Goal: Information Seeking & Learning: Find specific fact

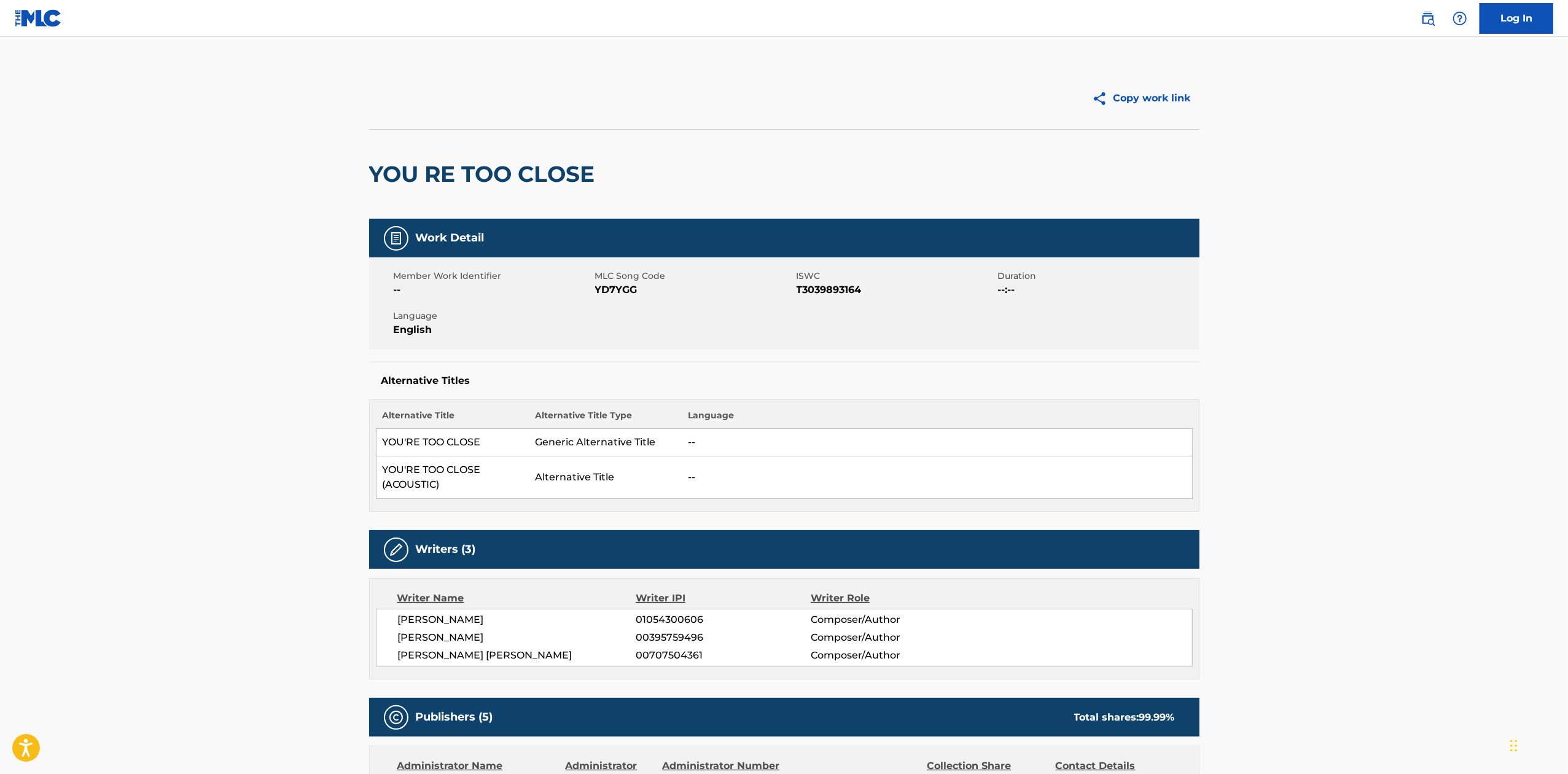
click at [1403, 18] on nav "Log In" at bounding box center [784, 19] width 1568 height 37
click at [1433, 18] on img at bounding box center [1428, 18] width 15 height 15
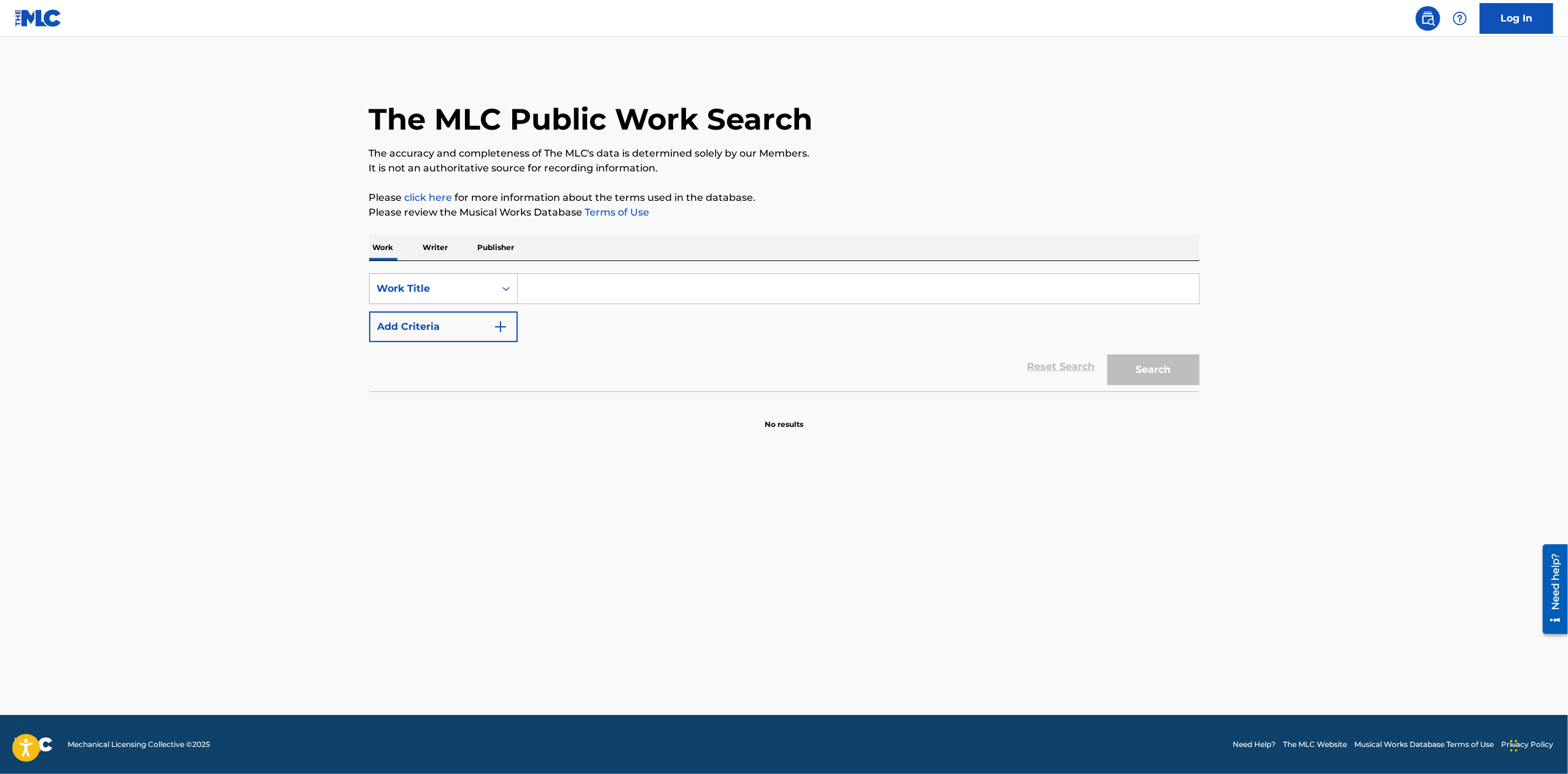
click at [465, 293] on div "Work Title" at bounding box center [432, 288] width 111 height 15
click at [466, 320] on div "MLC Song Code" at bounding box center [443, 319] width 147 height 30
click at [632, 276] on input "Search Form" at bounding box center [858, 288] width 682 height 29
paste input "GB4CPK"
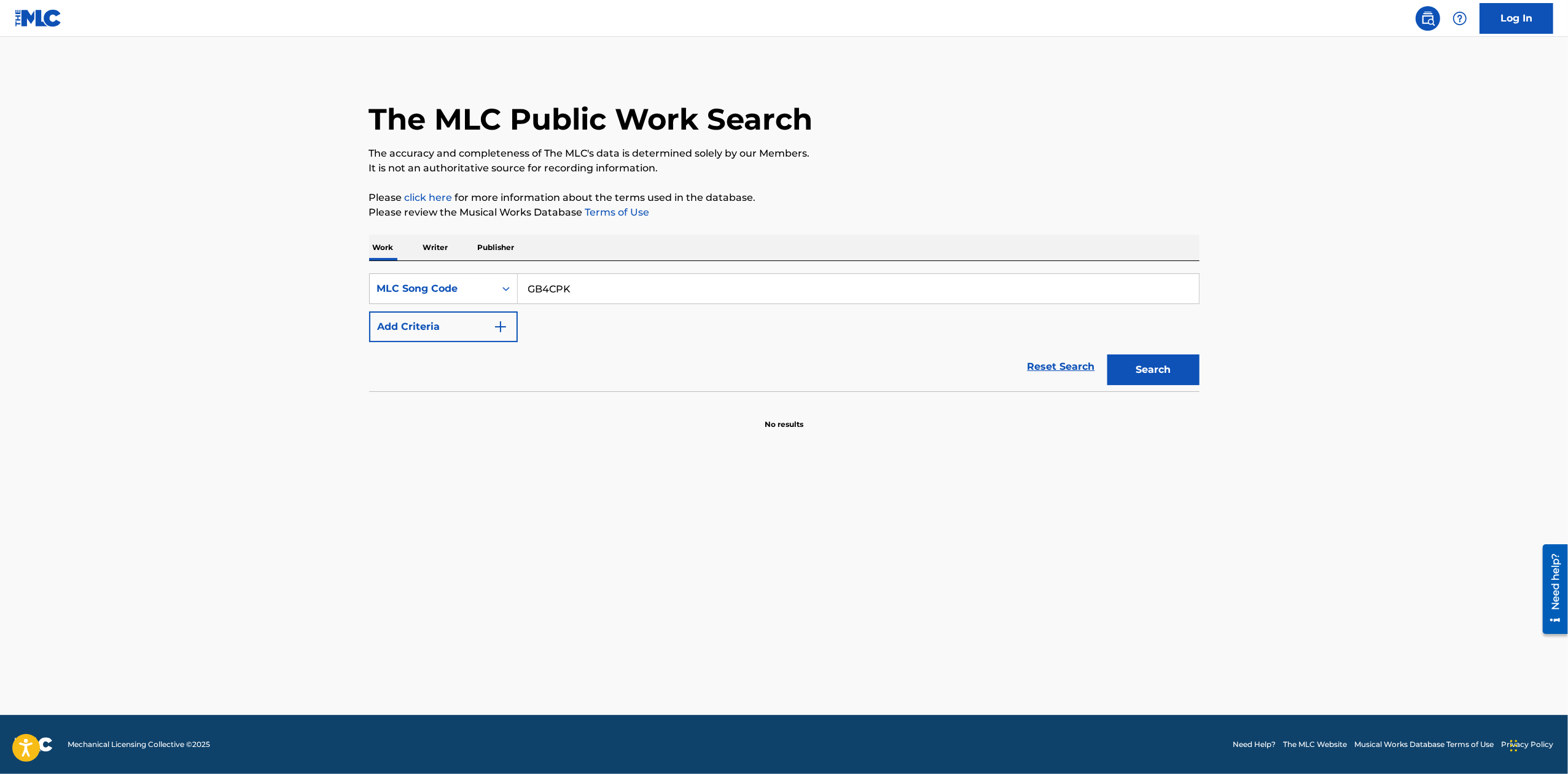
type input "GB4CPK"
click at [1107, 354] on button "Search" at bounding box center [1153, 369] width 92 height 30
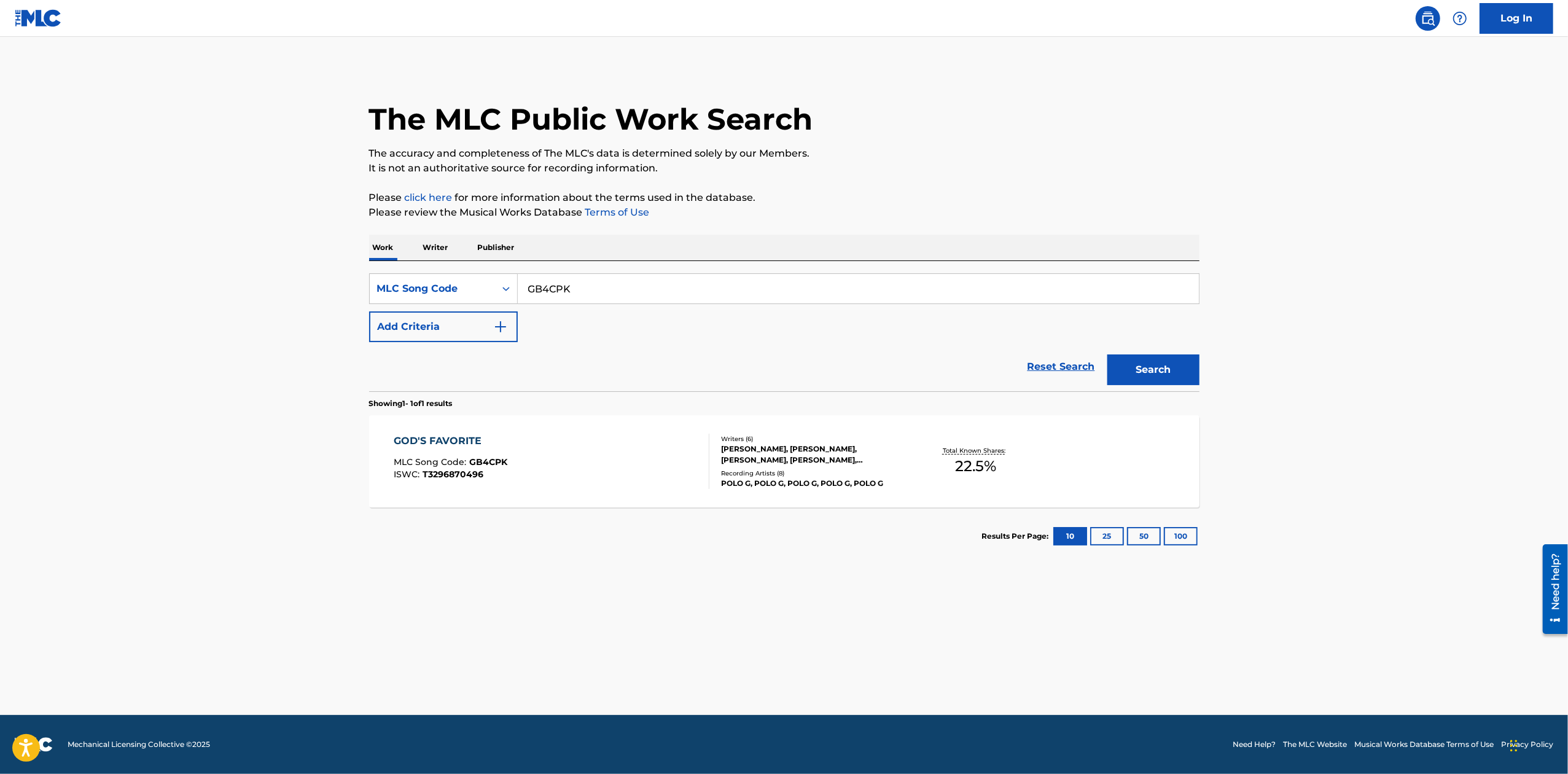
click at [558, 506] on div "GOD'S FAVORITE MLC Song Code : GB4CPK ISWC : T3296870496 Writers ( 6 ) [PERSON_…" at bounding box center [784, 461] width 831 height 92
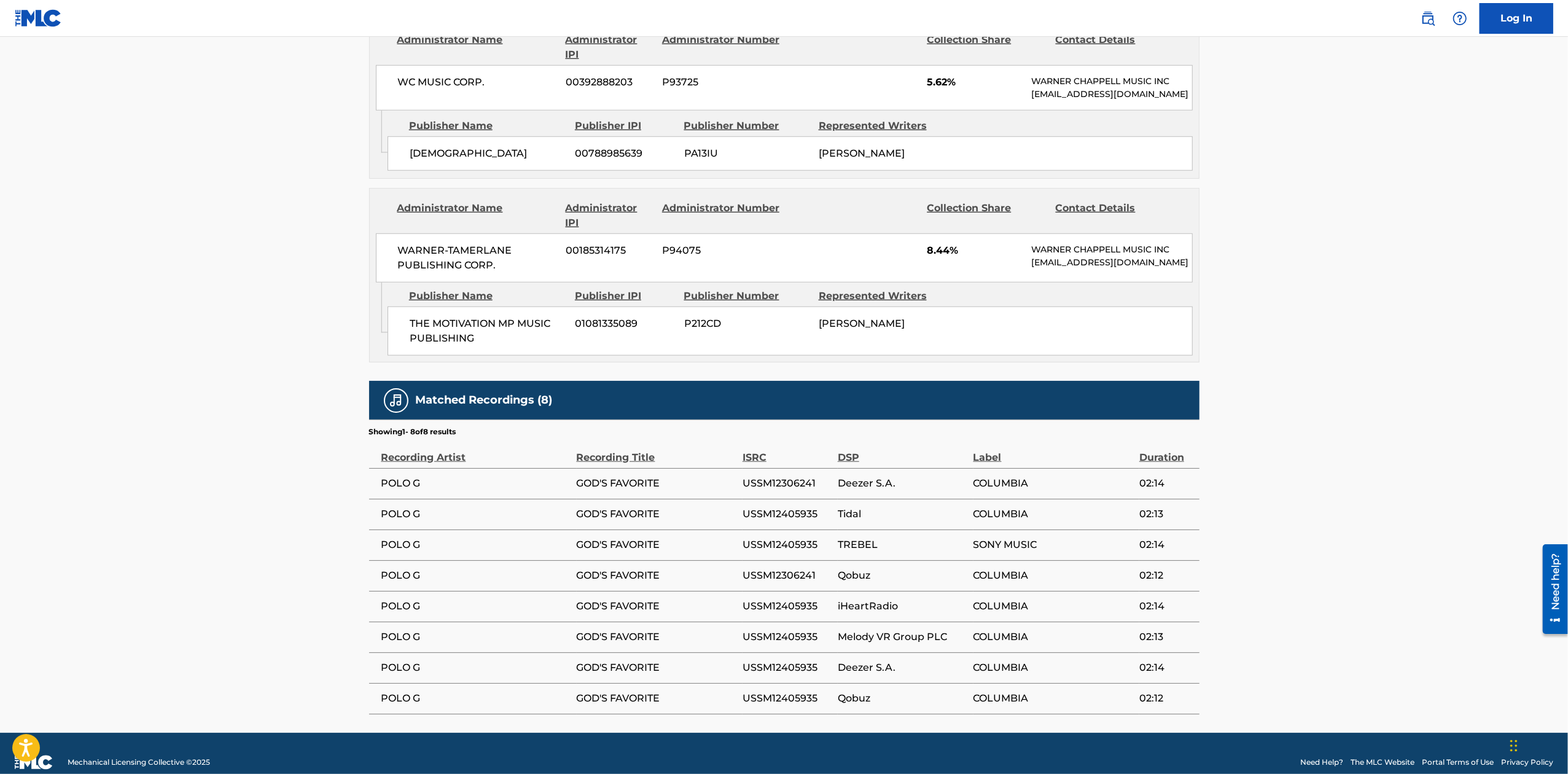
scroll to position [886, 0]
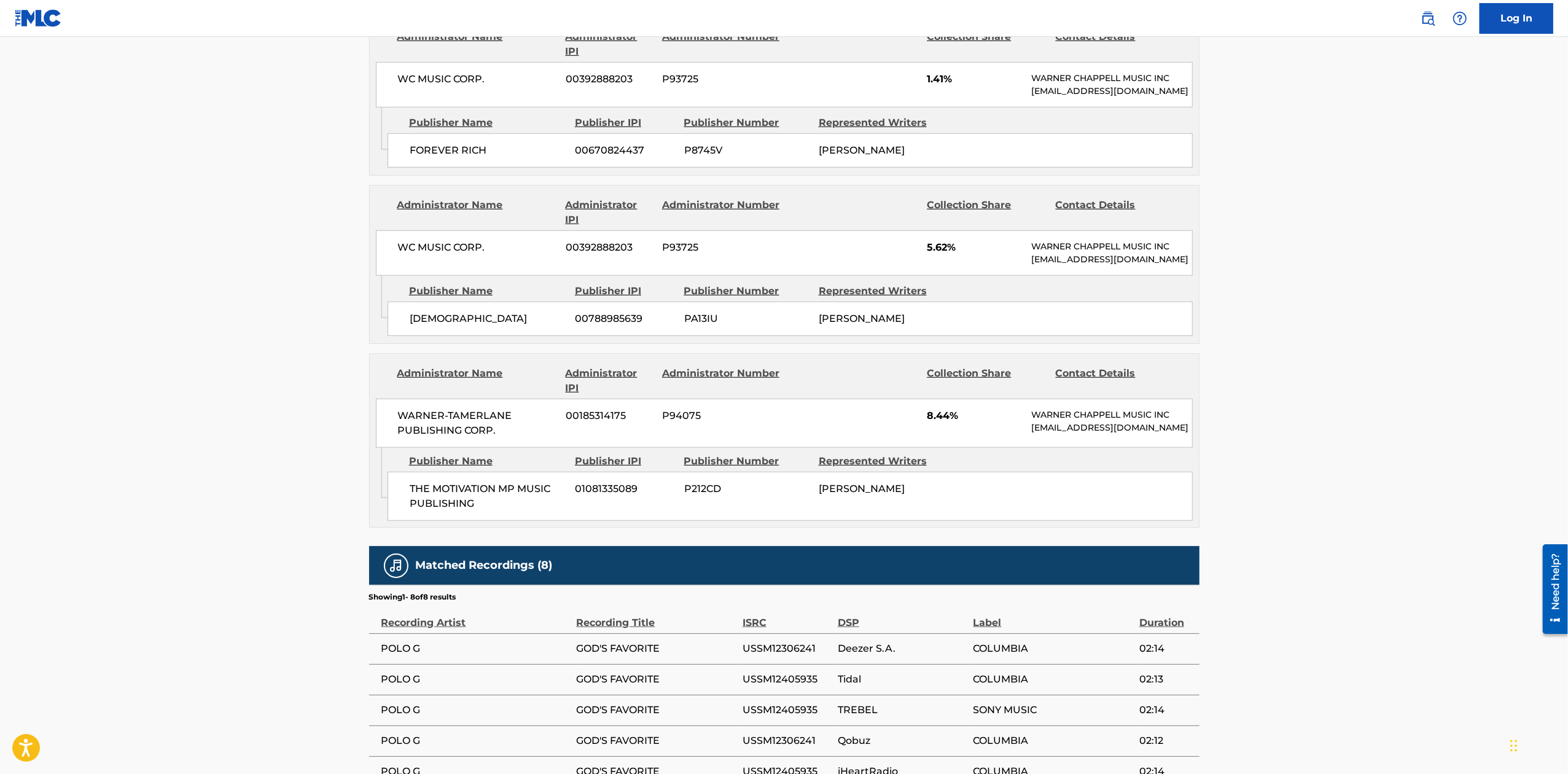
click at [1060, 5] on nav "Log In" at bounding box center [784, 19] width 1568 height 37
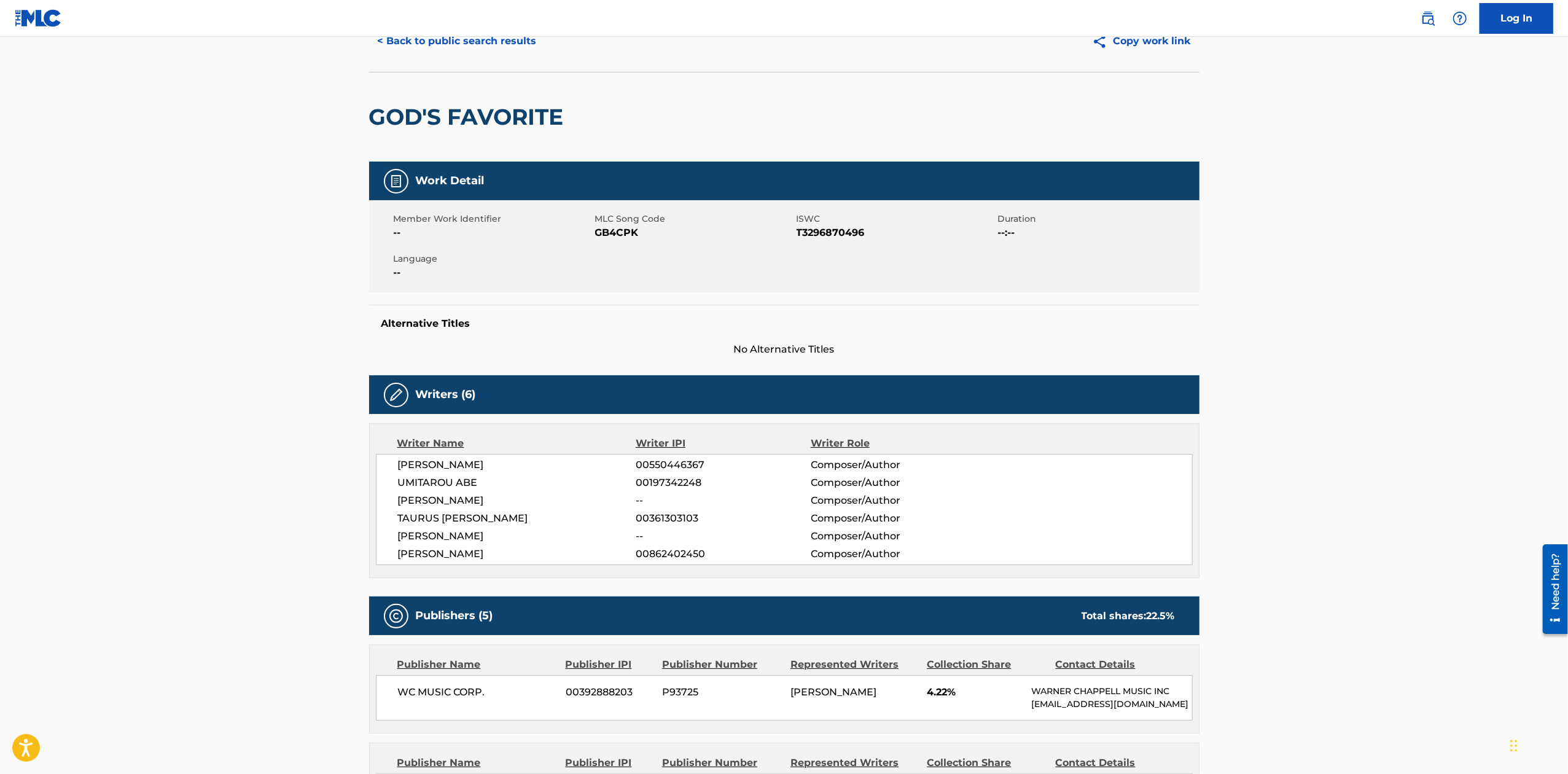
scroll to position [0, 0]
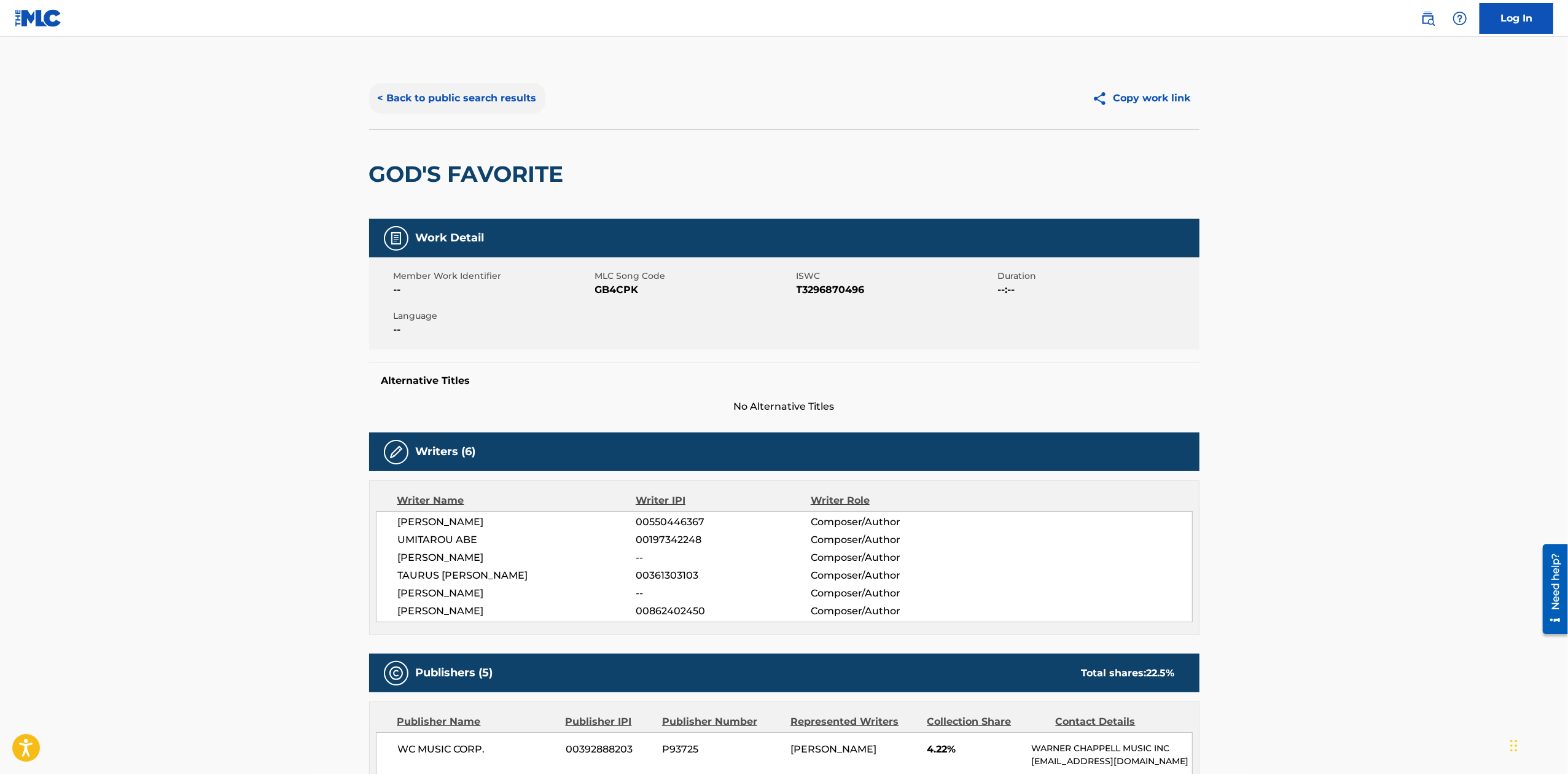
click at [419, 99] on button "< Back to public search results" at bounding box center [457, 98] width 177 height 30
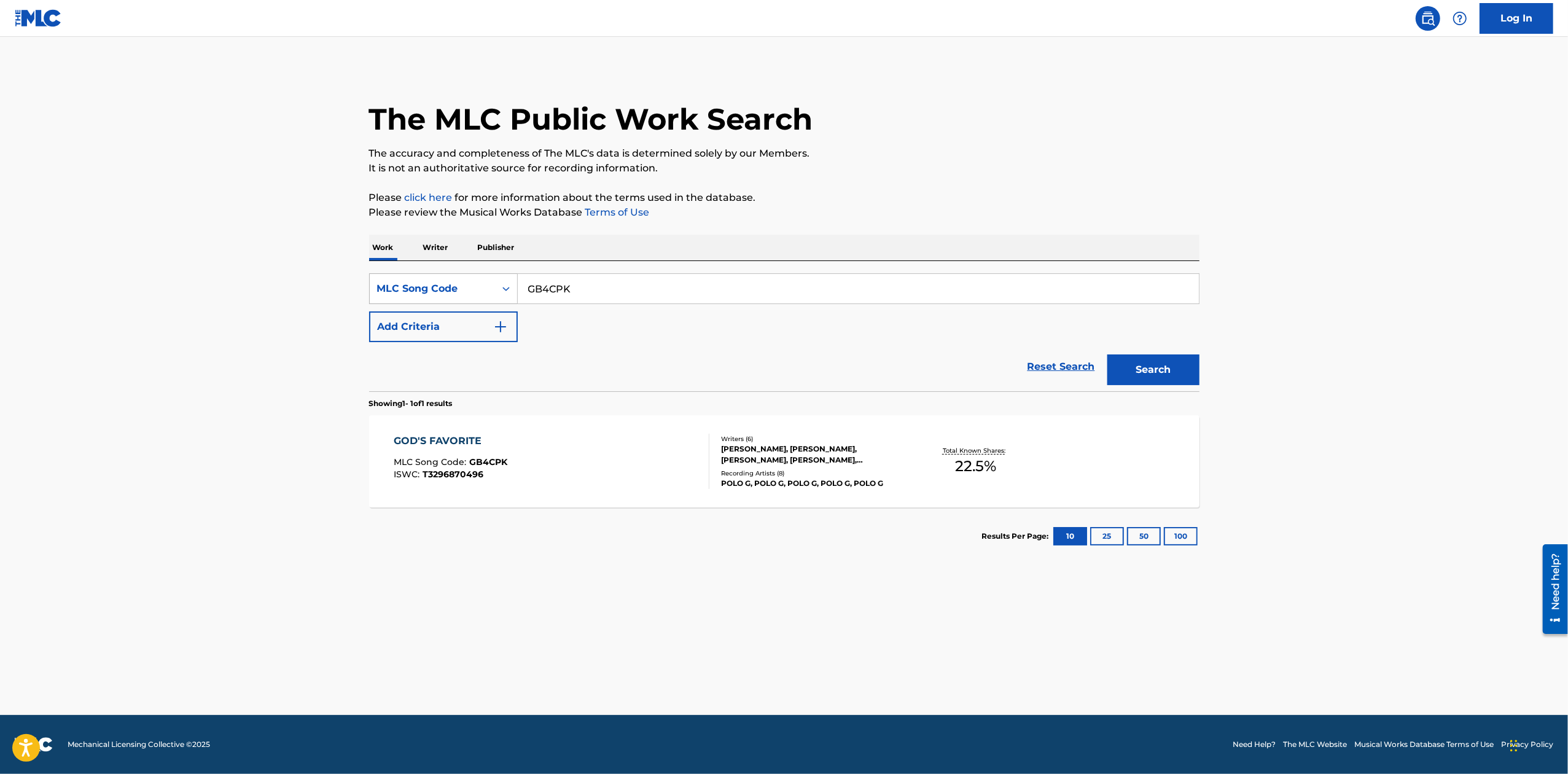
click at [480, 282] on div "MLC Song Code" at bounding box center [432, 288] width 111 height 15
click at [522, 285] on input "GB4CPK" at bounding box center [858, 288] width 682 height 29
paste input "I345O"
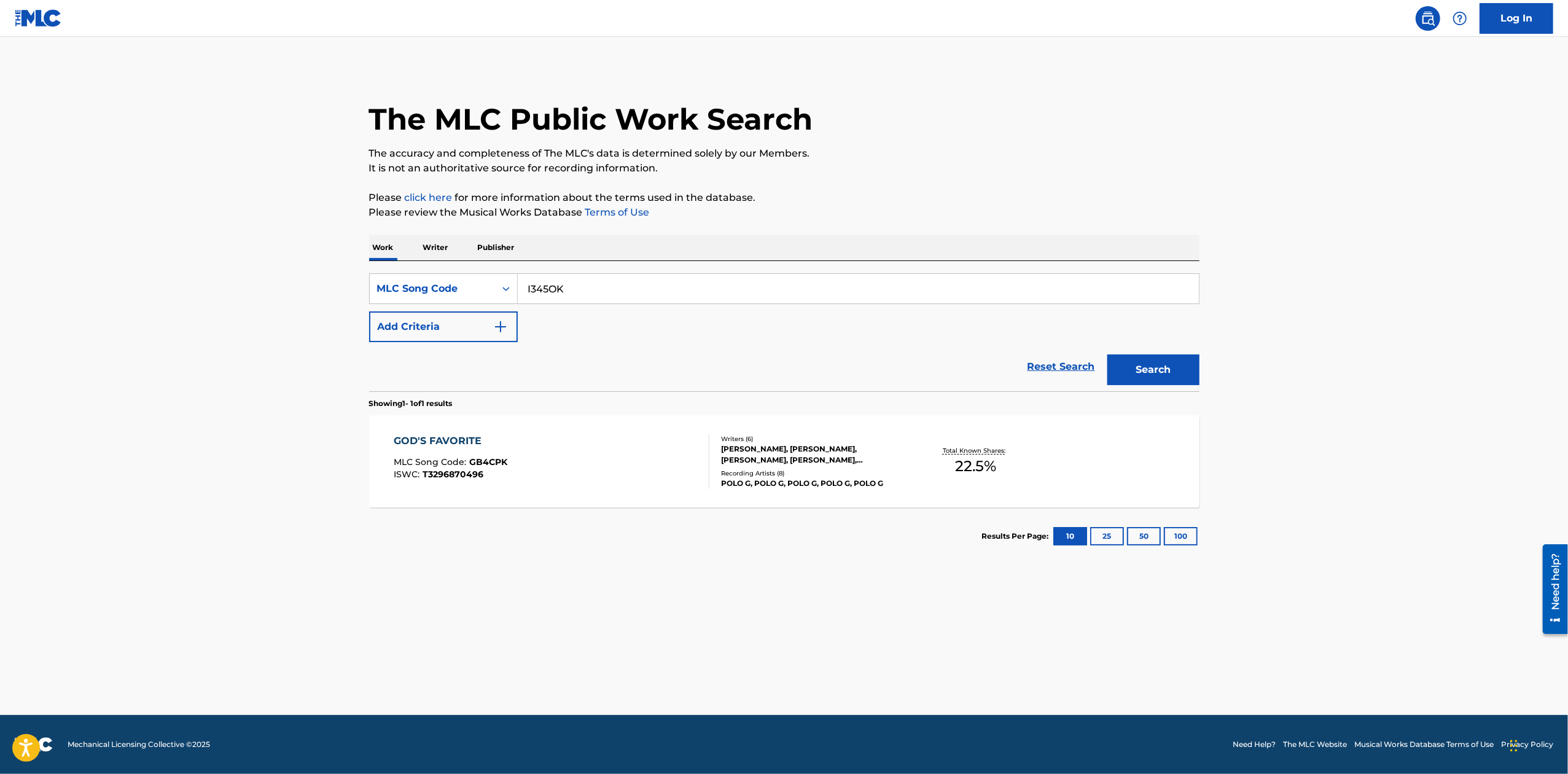
type input "I345OK"
click at [1107, 354] on button "Search" at bounding box center [1153, 369] width 92 height 30
click at [613, 478] on div "I'M TRYNA SLEEP MLC Song Code : I345OK ISWC :" at bounding box center [552, 461] width 316 height 55
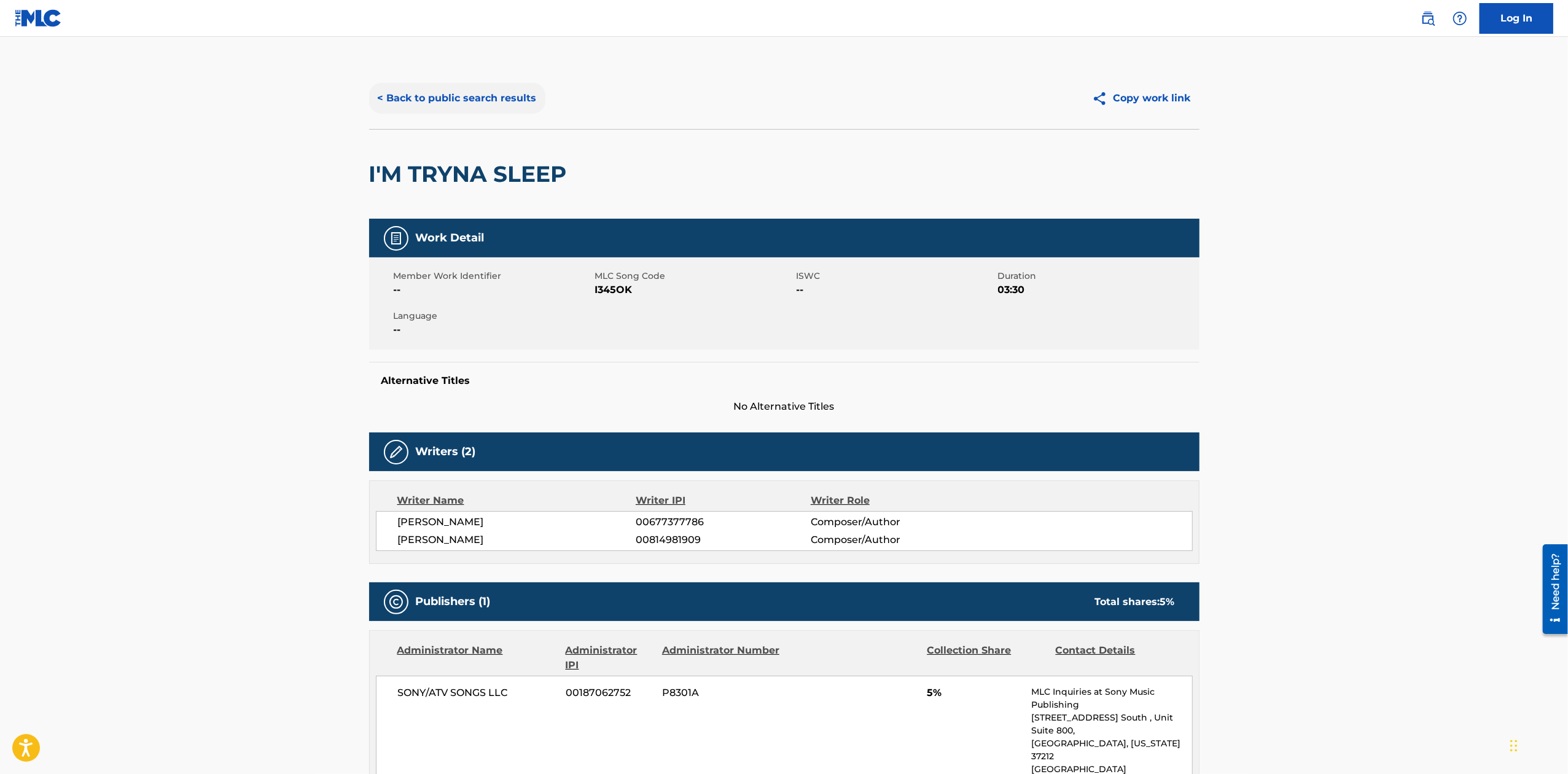
click at [484, 96] on button "< Back to public search results" at bounding box center [457, 98] width 177 height 30
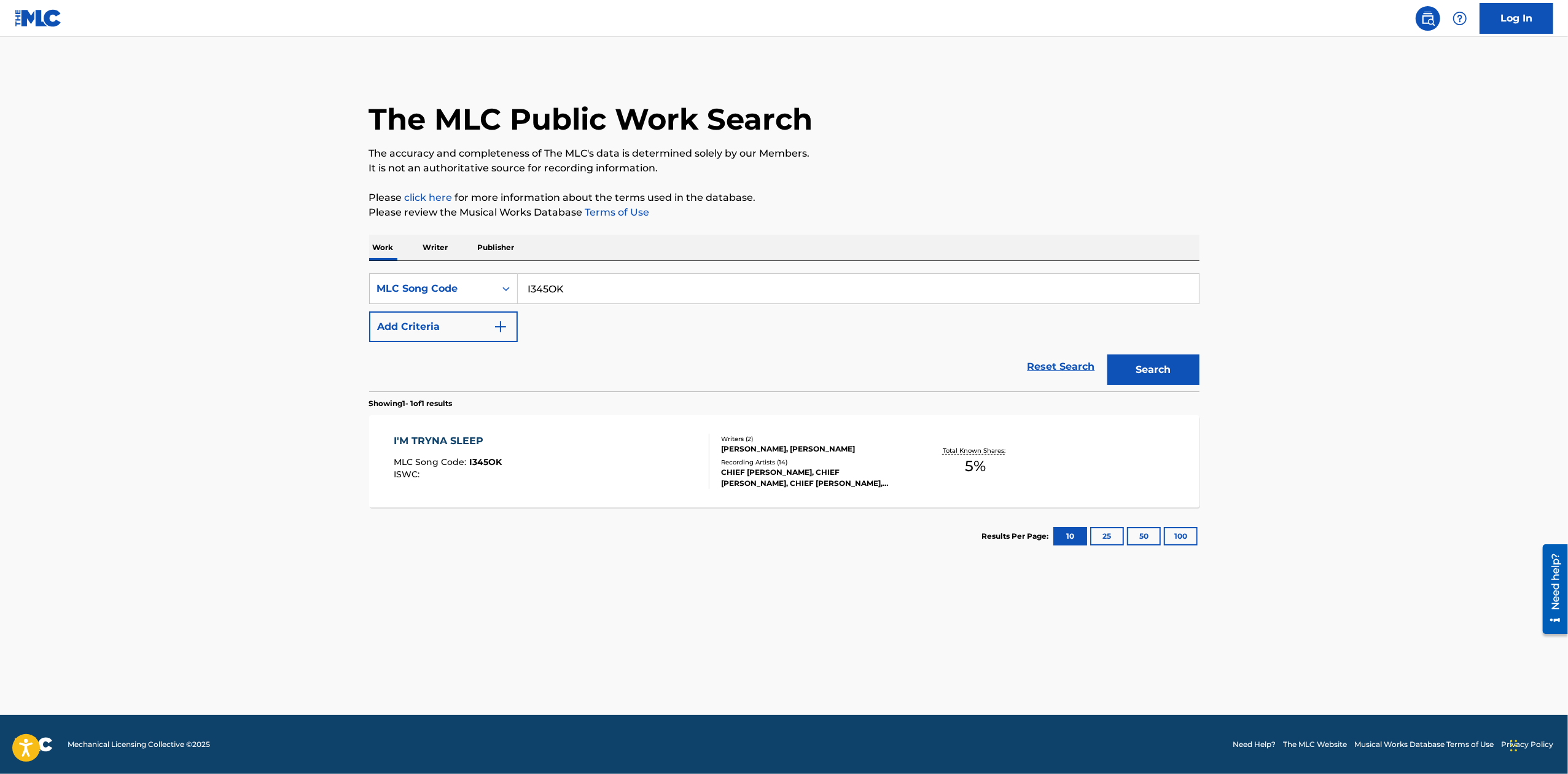
click at [566, 287] on input "I345OK" at bounding box center [858, 288] width 682 height 29
paste input "RO1E8N"
click at [691, 286] on input "I345OKRO1E8N" at bounding box center [858, 288] width 682 height 29
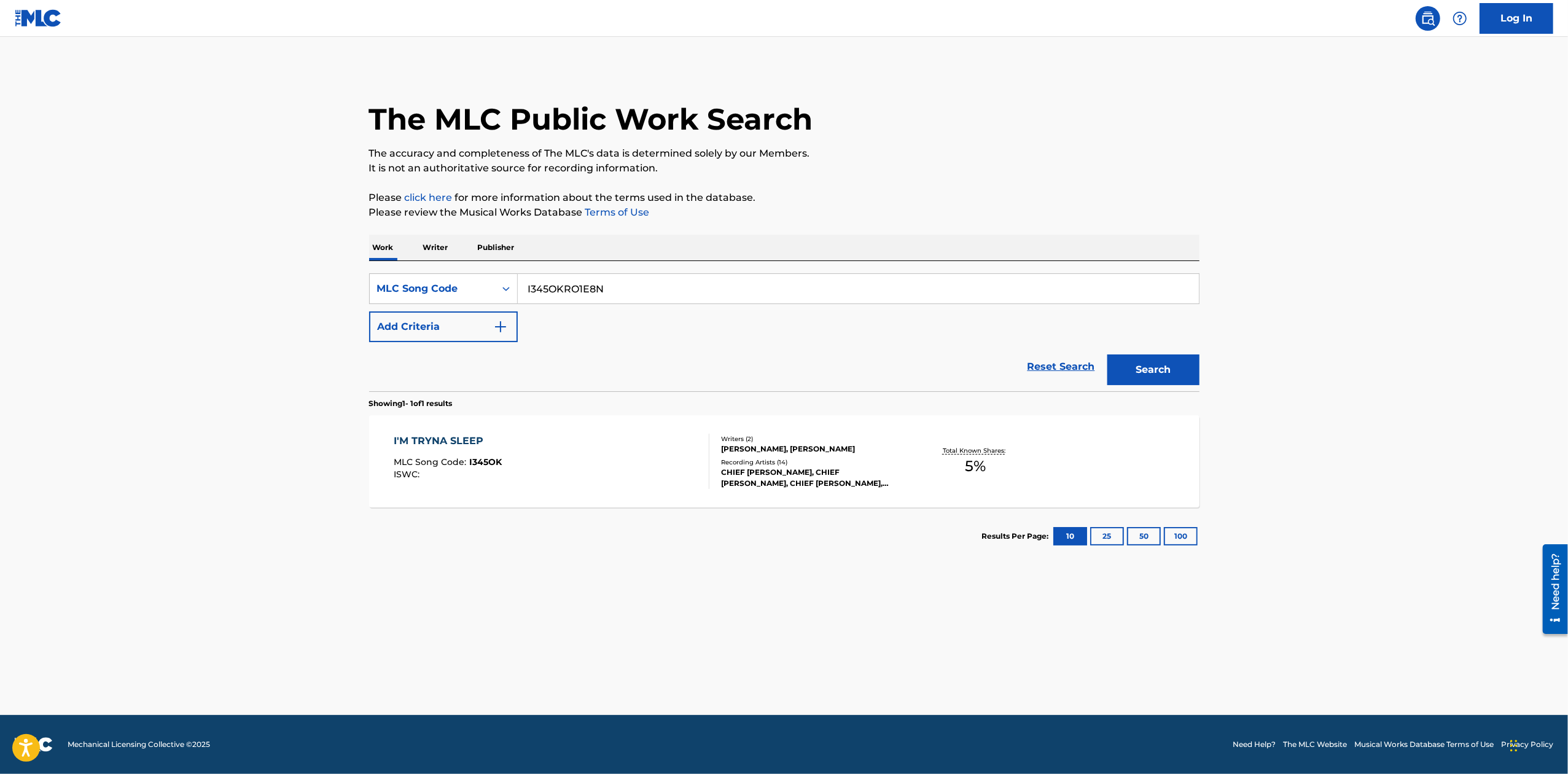
paste input "Search Form"
type input "RO1E8N"
click at [1107, 354] on button "Search" at bounding box center [1153, 369] width 92 height 30
click at [641, 452] on div "RECUERDOS MLC Song Code : RO1E8N ISWC :" at bounding box center [552, 461] width 316 height 55
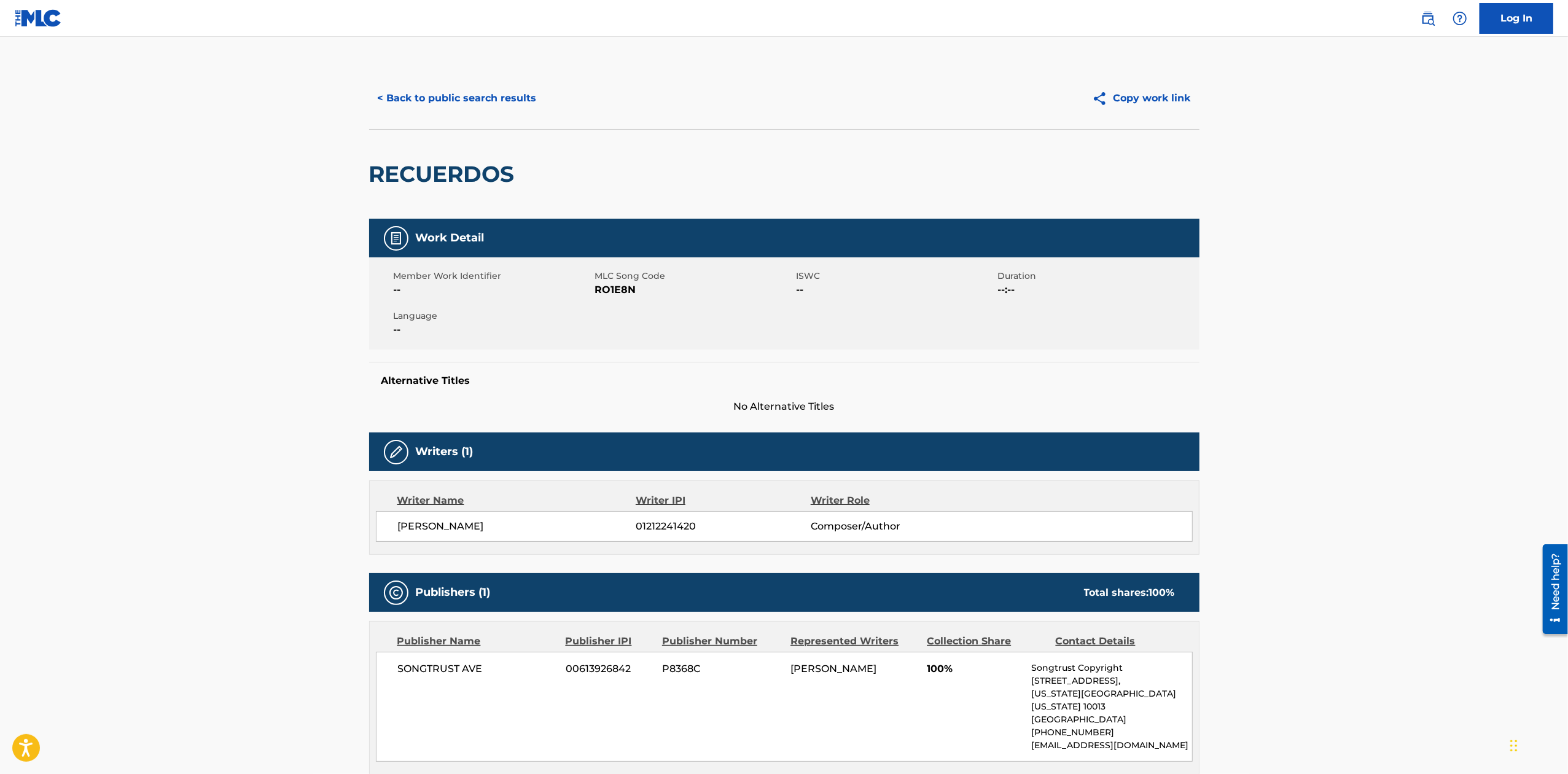
click at [517, 126] on div "< Back to public search results Copy work link" at bounding box center [784, 98] width 831 height 62
click at [514, 112] on button "< Back to public search results" at bounding box center [457, 98] width 177 height 30
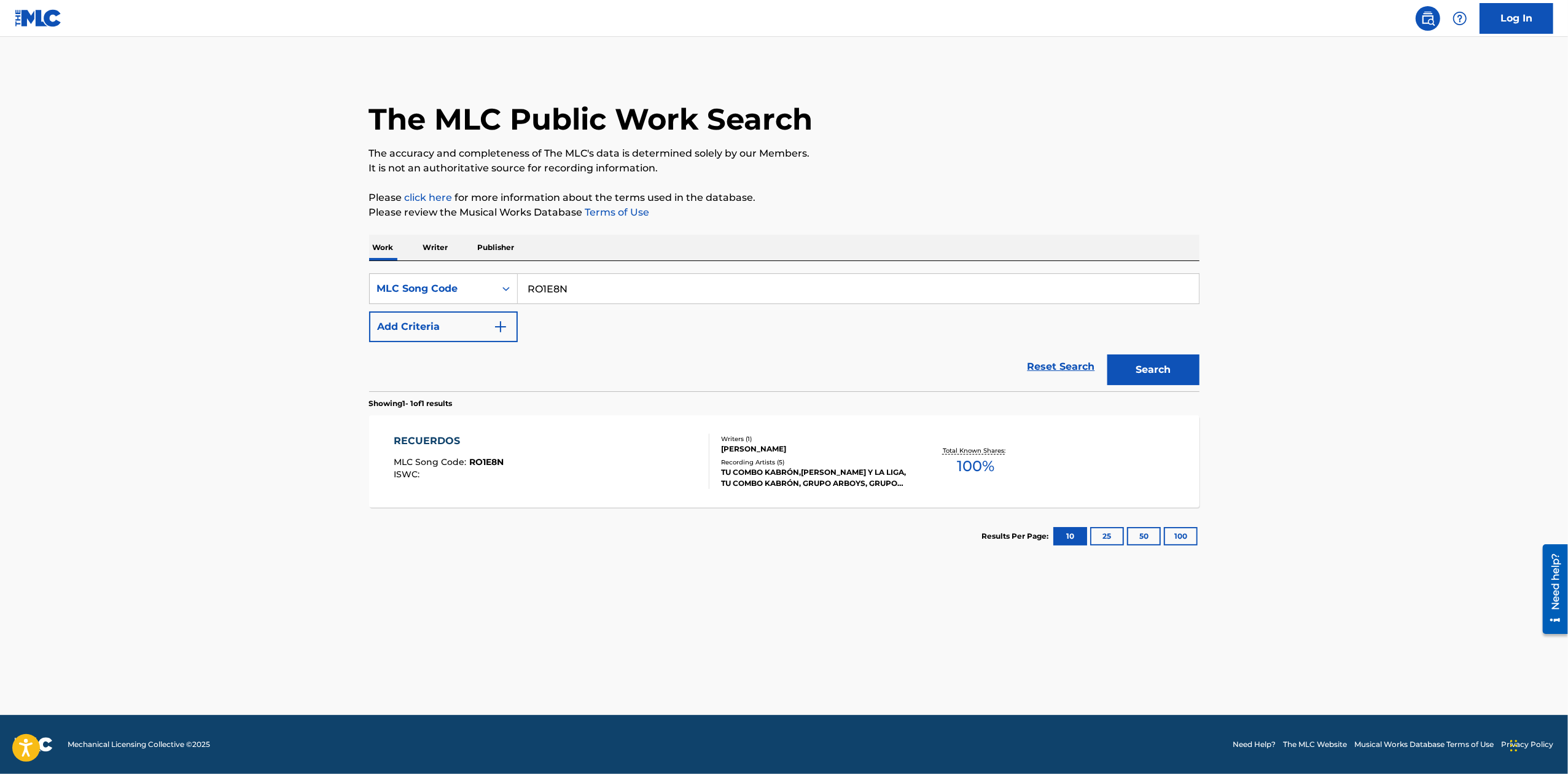
click at [595, 288] on input "RO1E8N" at bounding box center [858, 288] width 682 height 29
paste input "B"
type input "RO1E8B"
click at [1107, 354] on button "Search" at bounding box center [1153, 369] width 92 height 30
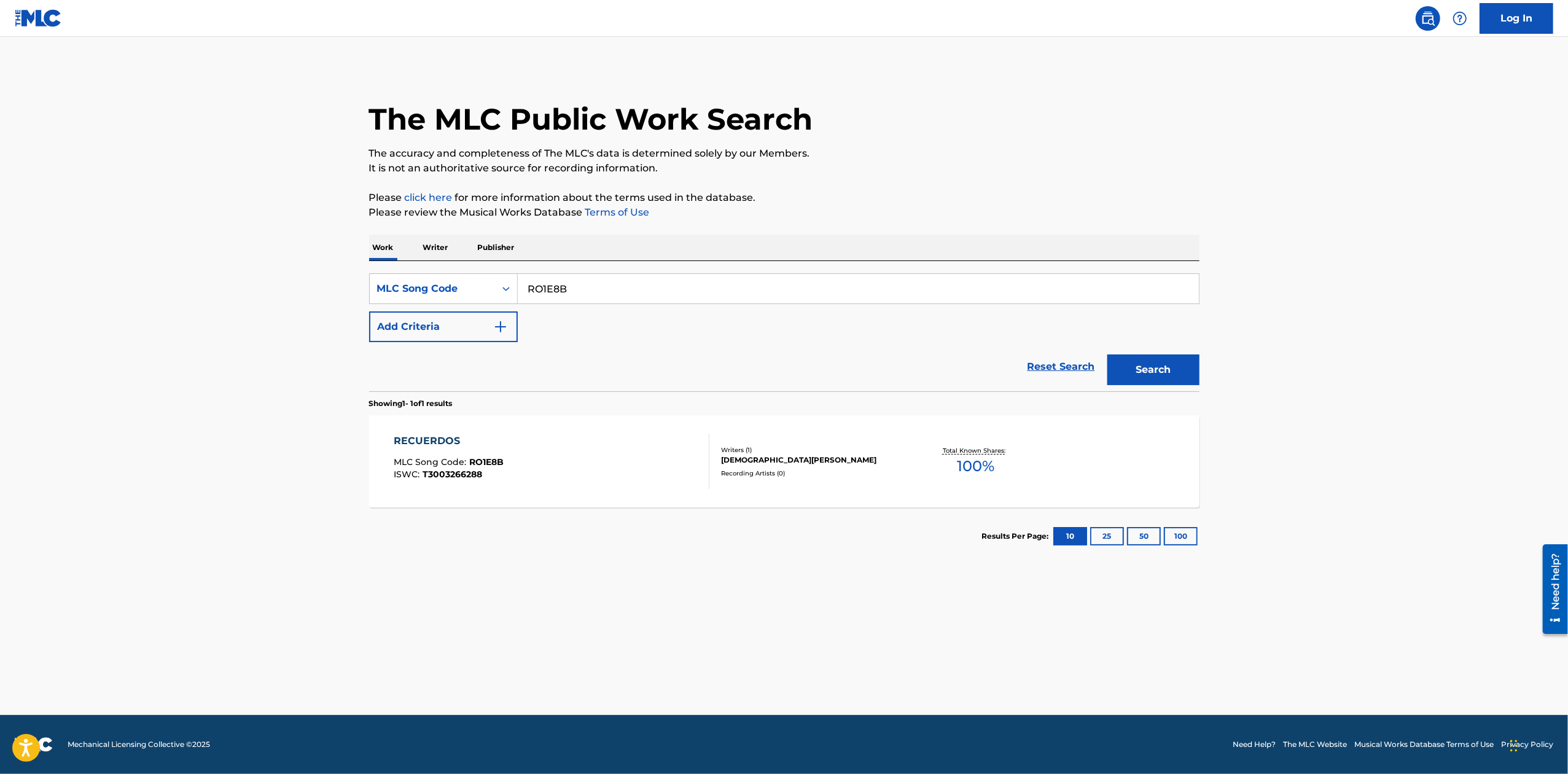
click at [709, 458] on div "Writers ( 1 ) [DEMOGRAPHIC_DATA][PERSON_NAME] Recording Artists ( 0 )" at bounding box center [807, 461] width 197 height 32
click at [615, 315] on div "SearchWithCriteriae653a2f6-1a08-40d8-8721-0ff6b42b5a68 MLC Song Code RO1E8B Add…" at bounding box center [784, 308] width 831 height 69
click at [624, 300] on input "RO1E8B" at bounding box center [858, 288] width 682 height 29
paste input "N"
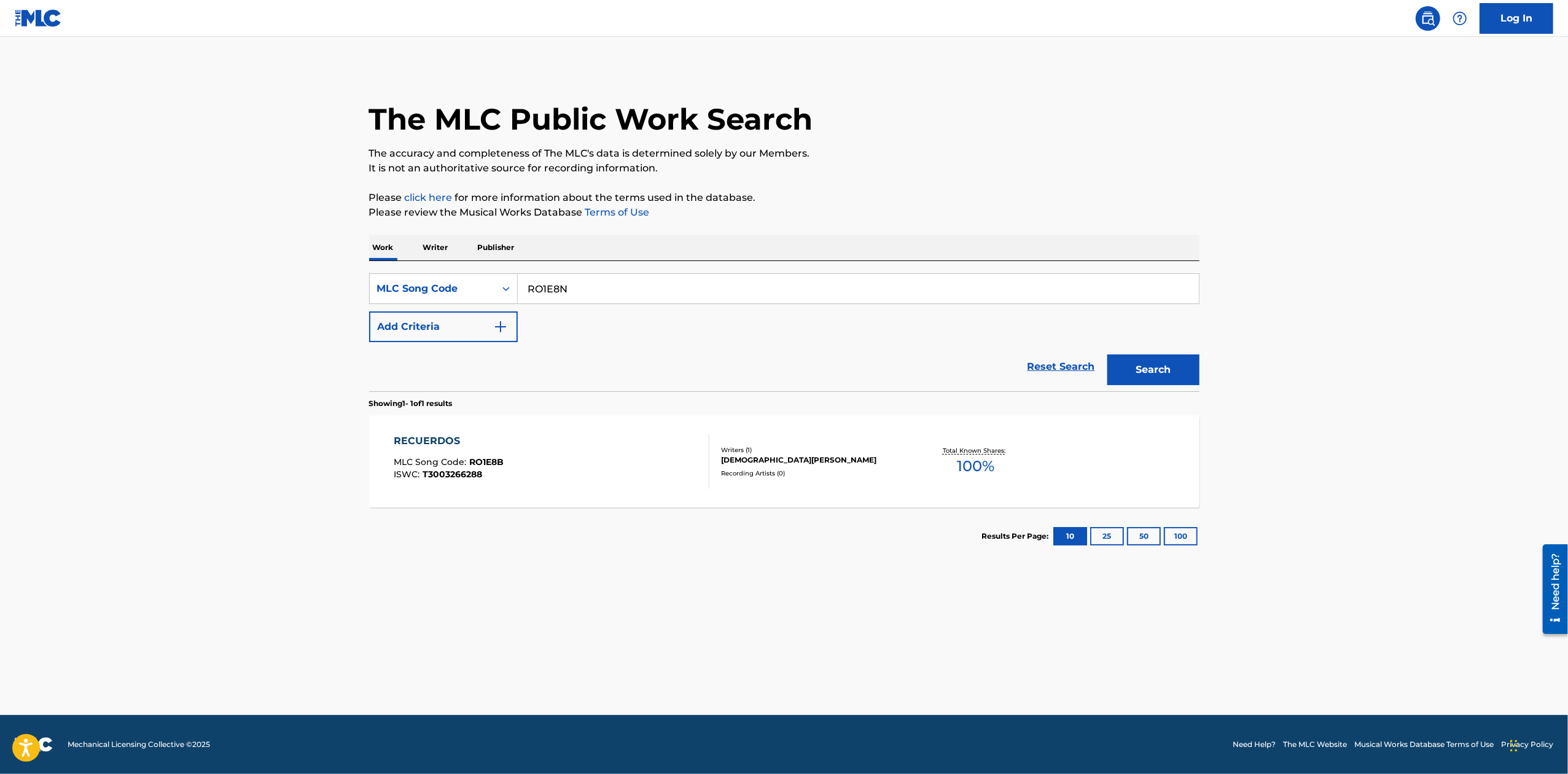
type input "RO1E8N"
click at [1107, 354] on button "Search" at bounding box center [1153, 369] width 92 height 30
click at [645, 420] on div "RECUERDOS MLC Song Code : RO1E8N ISWC : Writers ( 1 ) [PERSON_NAME] Recording A…" at bounding box center [784, 461] width 831 height 92
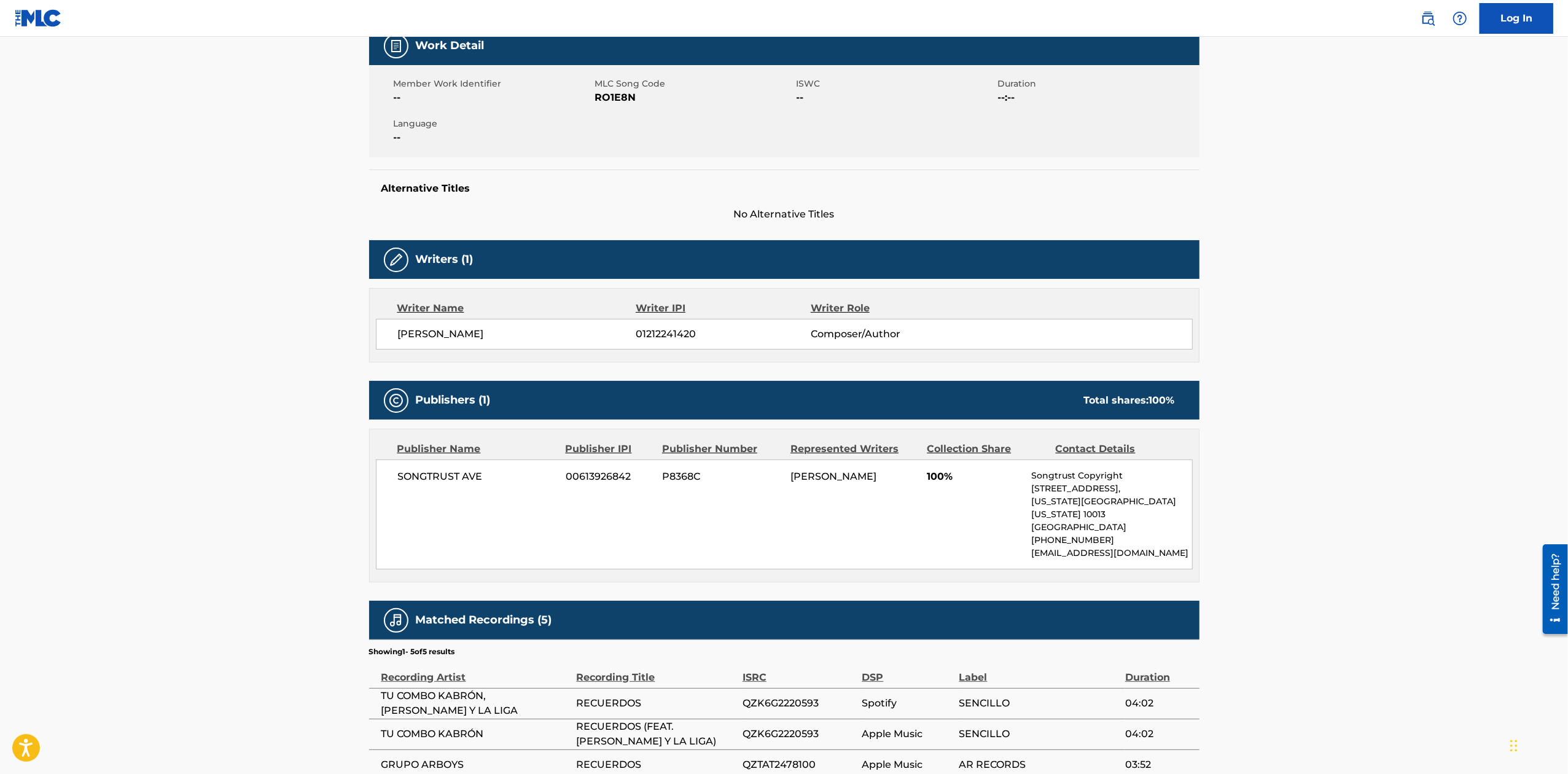
scroll to position [327, 0]
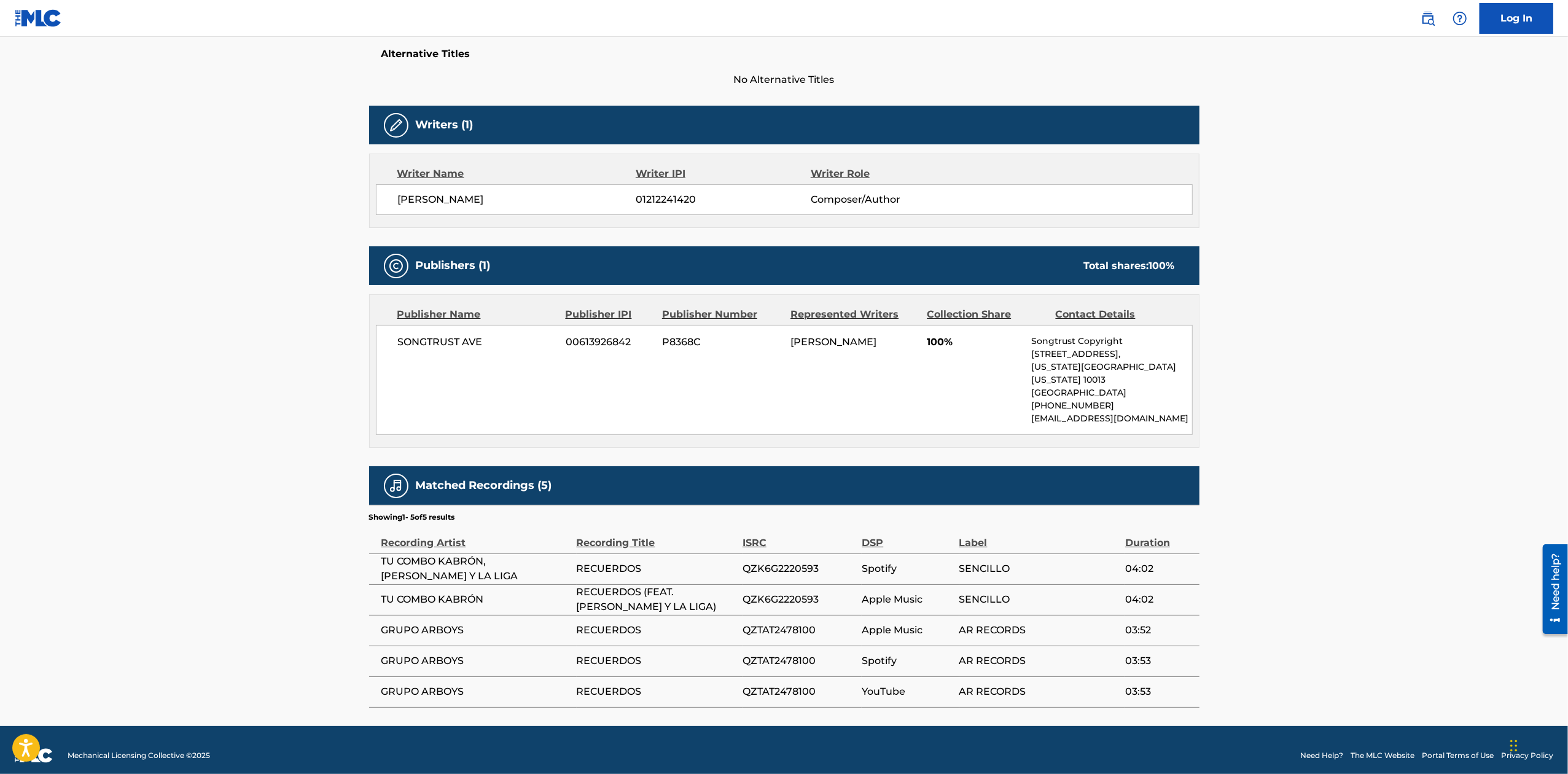
click at [447, 623] on span "GRUPO ARBOYS" at bounding box center [476, 630] width 189 height 15
copy div "GRUPO ARBOYS"
